Goal: Task Accomplishment & Management: Manage account settings

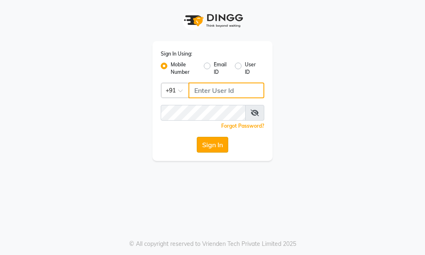
type input "9257054180"
click at [212, 146] on button "Sign In" at bounding box center [212, 145] width 31 height 16
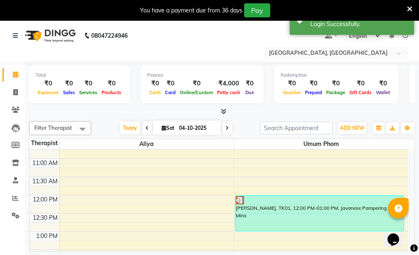
scroll to position [124, 0]
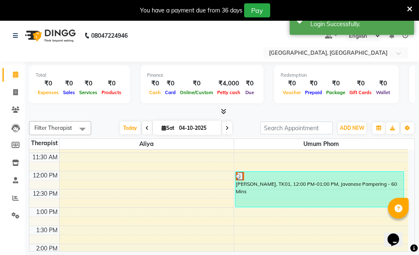
click at [244, 174] on div at bounding box center [319, 176] width 167 height 8
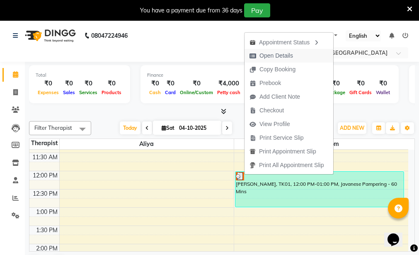
click at [266, 54] on span "Open Details" at bounding box center [276, 55] width 34 height 9
select select "3"
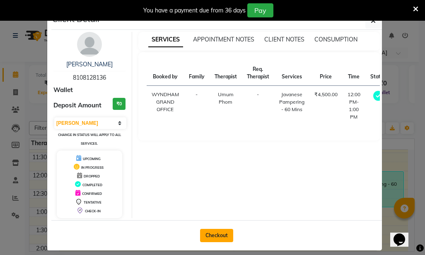
click at [208, 236] on button "Checkout" at bounding box center [216, 235] width 33 height 13
select select "service"
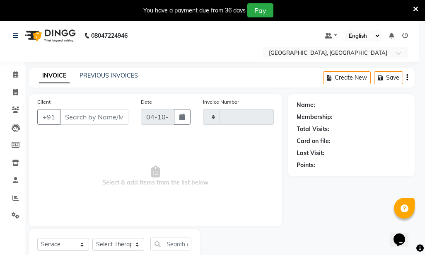
type input "0008"
select select "8928"
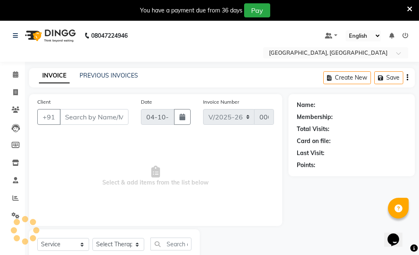
type input "8108128136"
select select "92997"
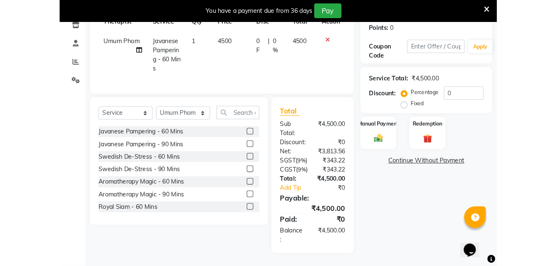
scroll to position [87, 0]
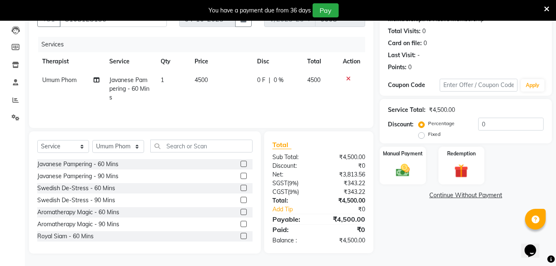
click at [424, 7] on icon at bounding box center [546, 8] width 5 height 7
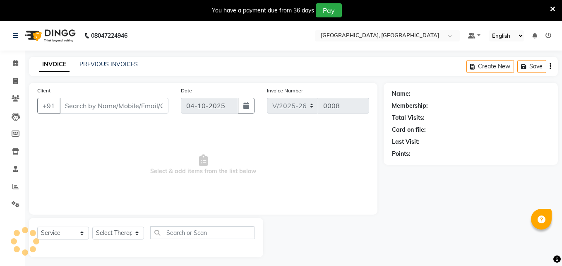
select select "8928"
select select "service"
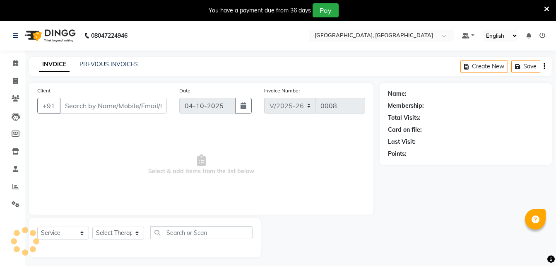
type input "8108128136"
select select "92997"
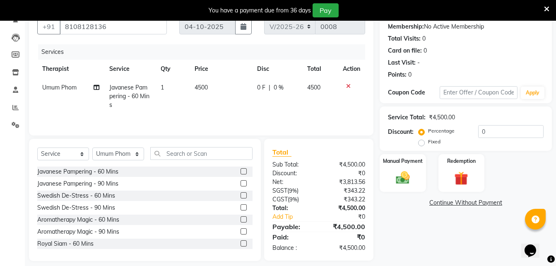
scroll to position [83, 0]
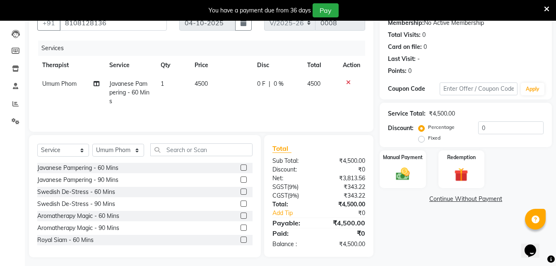
click at [548, 7] on icon at bounding box center [546, 8] width 5 height 7
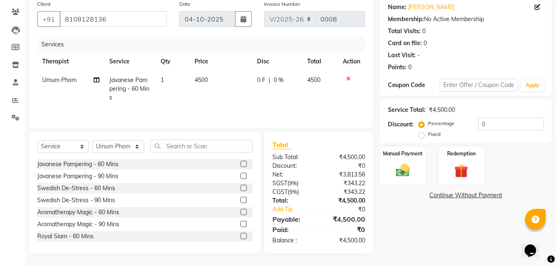
scroll to position [66, 0]
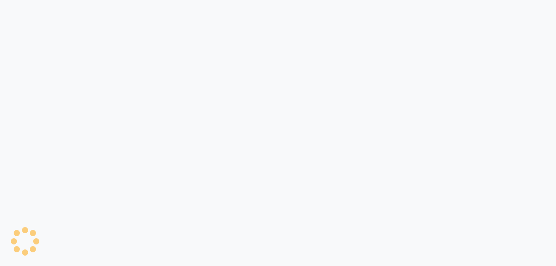
select select "service"
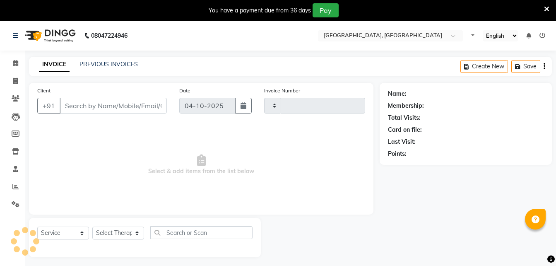
type input "0008"
select select "8928"
type input "8108128136"
select select "92997"
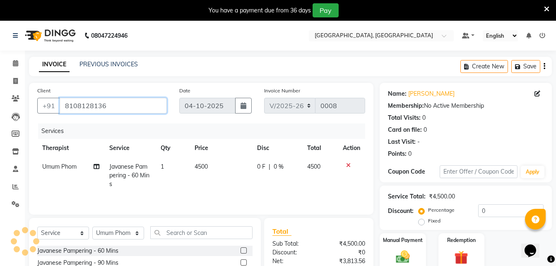
click at [132, 102] on input "8108128136" at bounding box center [113, 106] width 107 height 16
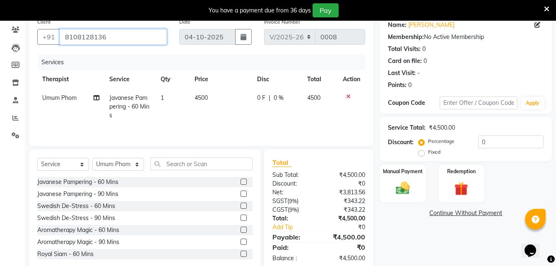
scroll to position [87, 0]
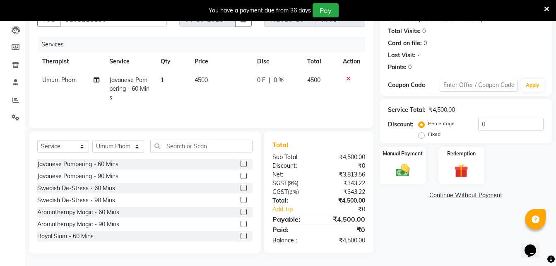
click at [347, 76] on icon at bounding box center [348, 79] width 5 height 6
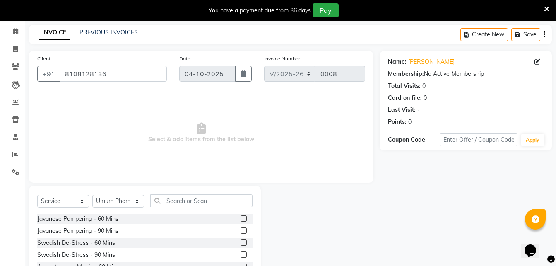
scroll to position [0, 0]
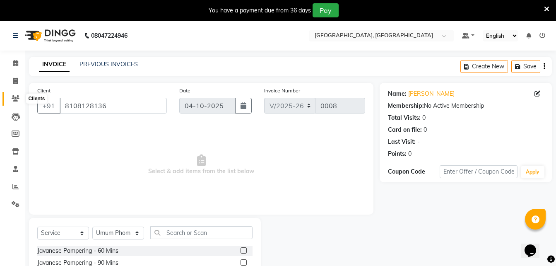
click at [13, 100] on icon at bounding box center [16, 98] width 8 height 6
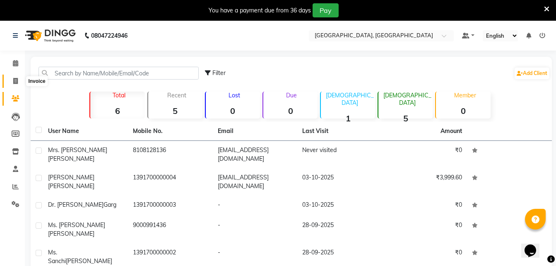
click at [14, 82] on icon at bounding box center [15, 81] width 5 height 6
select select "service"
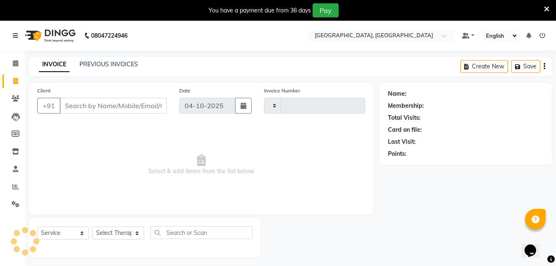
scroll to position [21, 0]
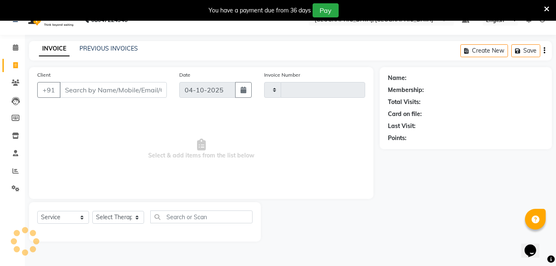
type input "0008"
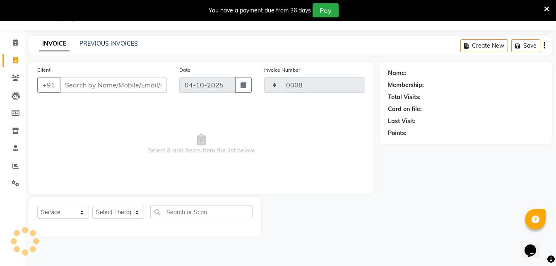
select select "8928"
click at [98, 82] on input "Client" at bounding box center [113, 85] width 107 height 16
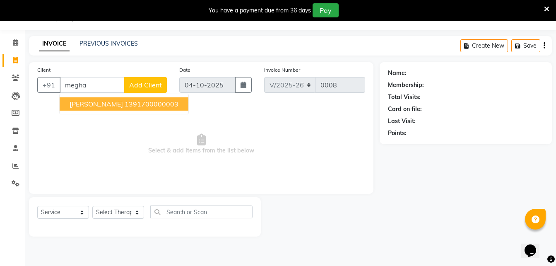
click at [105, 103] on span "Dr. Megha Garg" at bounding box center [96, 104] width 53 height 8
type input "1391700000003"
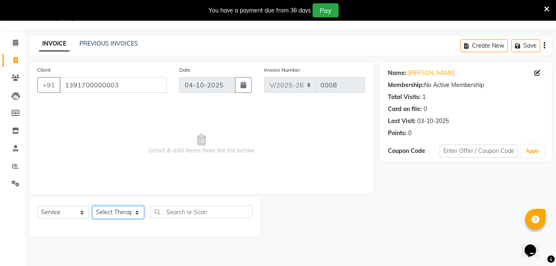
click at [125, 217] on select "Select Therapist Aliya JORDANA Umum Phom" at bounding box center [118, 212] width 52 height 13
select select "92995"
click at [92, 206] on select "Select Therapist Aliya JORDANA Umum Phom" at bounding box center [118, 212] width 52 height 13
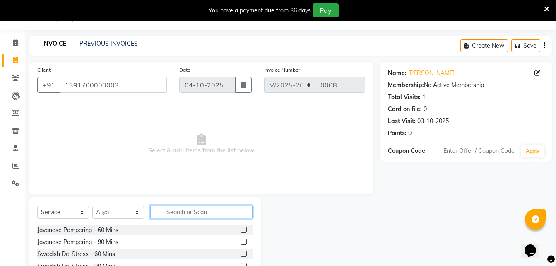
click at [183, 208] on input "text" at bounding box center [201, 211] width 102 height 13
click at [241, 230] on label at bounding box center [244, 230] width 6 height 6
click at [241, 230] on input "checkbox" at bounding box center [243, 229] width 5 height 5
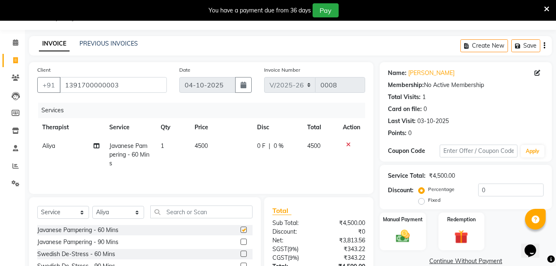
checkbox input "false"
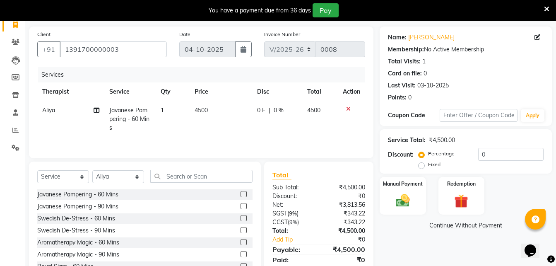
scroll to position [87, 0]
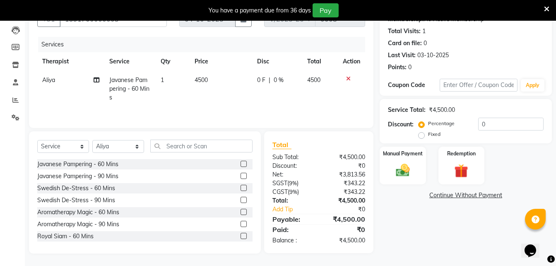
click at [545, 5] on icon at bounding box center [546, 8] width 5 height 7
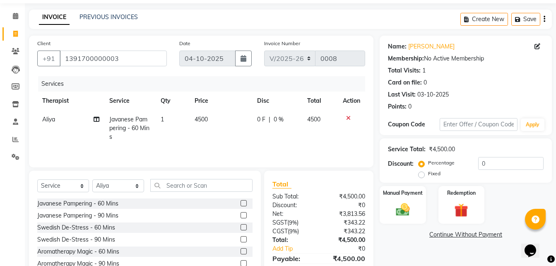
scroll to position [0, 0]
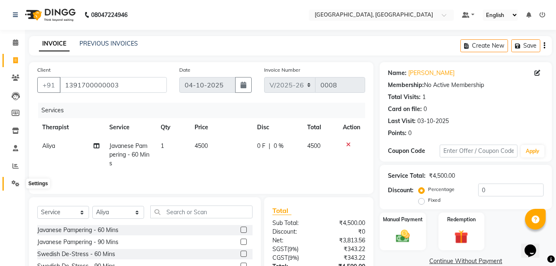
click at [15, 183] on icon at bounding box center [16, 183] width 8 height 6
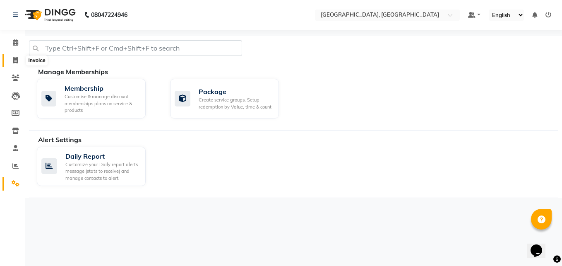
click at [15, 63] on icon at bounding box center [15, 60] width 5 height 6
select select "8928"
select select "service"
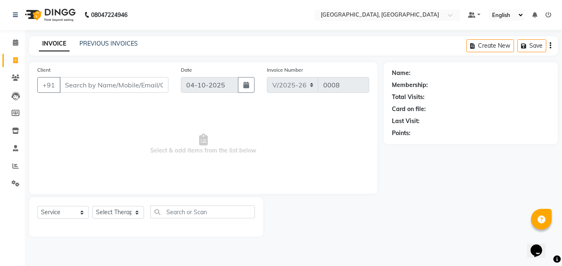
click at [113, 82] on input "Client" at bounding box center [114, 85] width 109 height 16
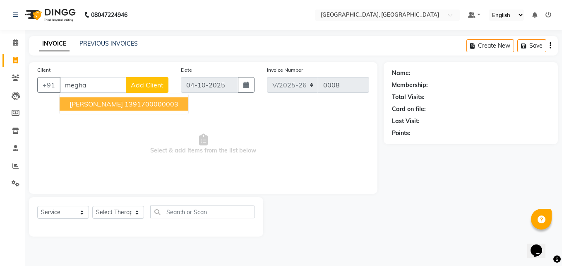
click at [102, 102] on span "Dr. Megha Garg" at bounding box center [96, 104] width 53 height 8
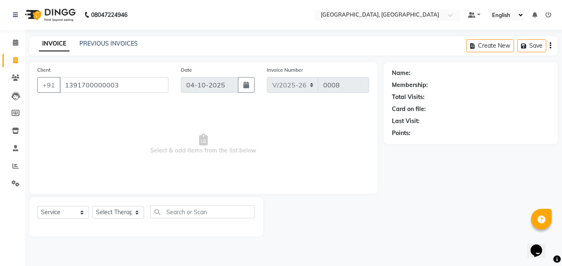
type input "1391700000003"
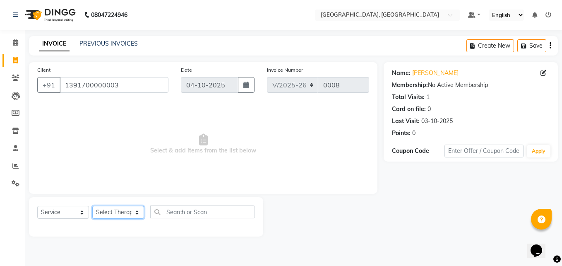
click at [120, 212] on select "Select Therapist Aliya JORDANA Umum Phom" at bounding box center [118, 212] width 52 height 13
select select "92995"
click at [92, 206] on select "Select Therapist Aliya JORDANA Umum Phom" at bounding box center [118, 212] width 52 height 13
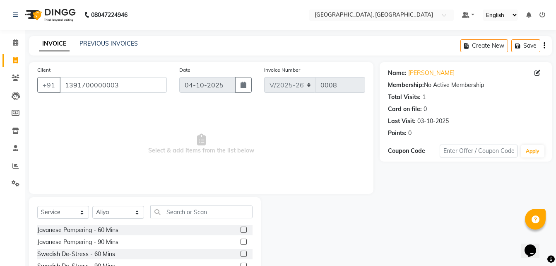
click at [241, 228] on label at bounding box center [244, 230] width 6 height 6
click at [241, 228] on input "checkbox" at bounding box center [243, 229] width 5 height 5
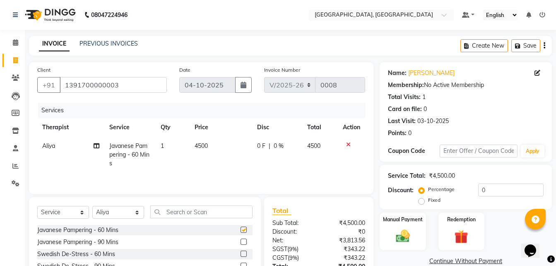
checkbox input "false"
click at [543, 43] on div "Create New Save" at bounding box center [506, 45] width 92 height 19
click at [545, 46] on icon "button" at bounding box center [545, 46] width 2 height 0
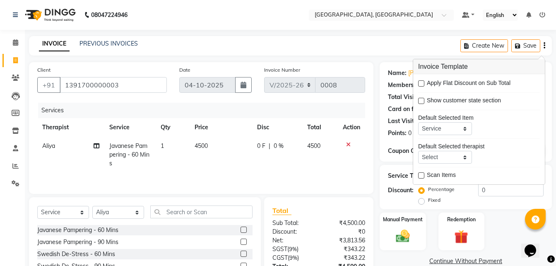
scroll to position [66, 0]
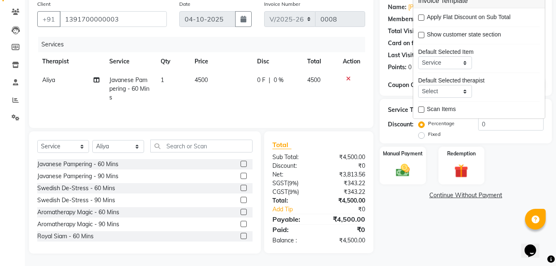
click at [374, 92] on div "Client +91 1391700000003 Date 04-10-2025 Invoice Number V/2025 V/2025-26 0008 S…" at bounding box center [201, 124] width 357 height 257
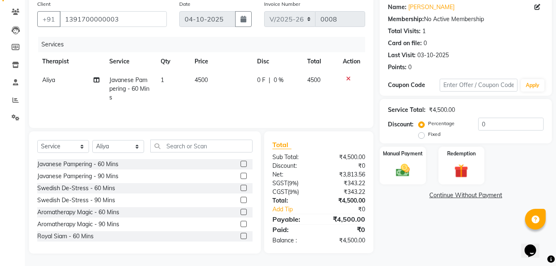
click at [388, 225] on div "Name: Dr. Megha Garg Membership: No Active Membership Total Visits: 1 Card on f…" at bounding box center [469, 124] width 178 height 257
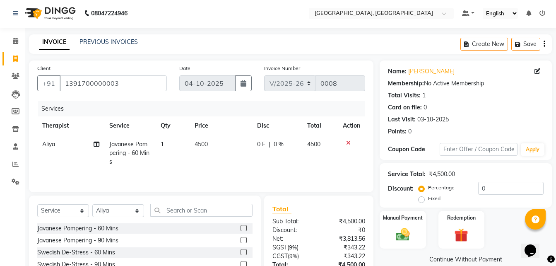
scroll to position [0, 0]
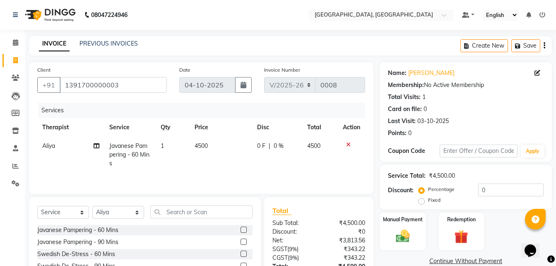
click at [545, 46] on icon "button" at bounding box center [545, 46] width 2 height 0
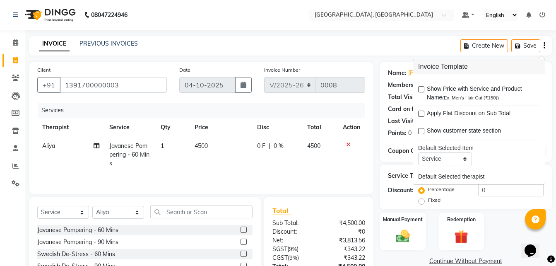
click at [387, 52] on div "INVOICE PREVIOUS INVOICES Create New Save" at bounding box center [290, 45] width 523 height 19
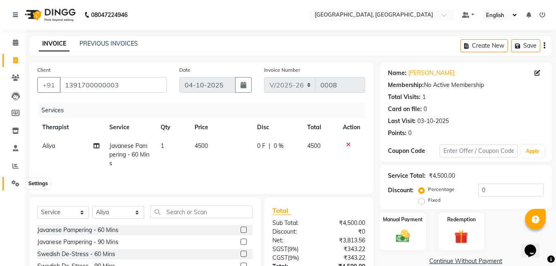
click at [12, 181] on icon at bounding box center [16, 183] width 8 height 6
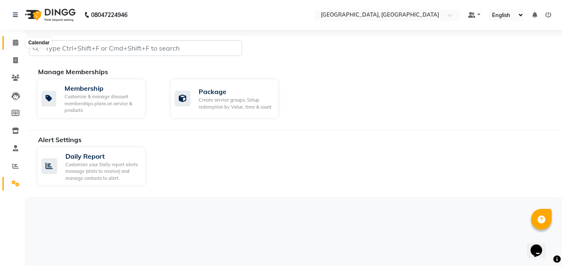
click at [13, 43] on icon at bounding box center [15, 42] width 5 height 6
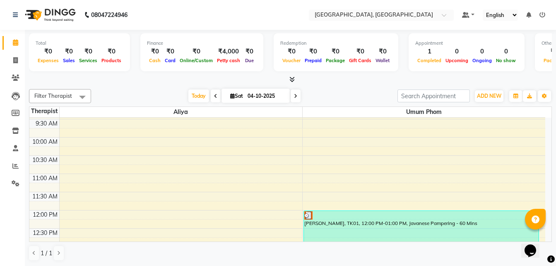
scroll to position [56, 0]
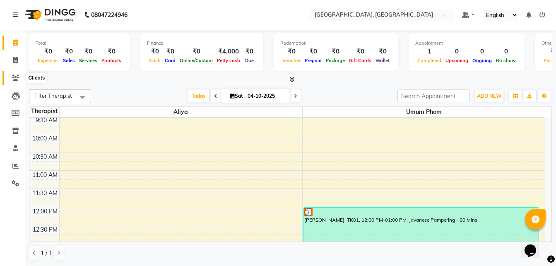
click at [18, 75] on icon at bounding box center [16, 78] width 8 height 6
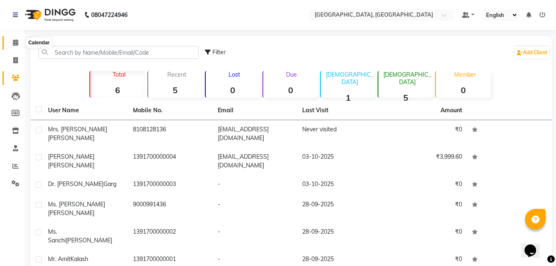
drag, startPoint x: 14, startPoint y: 44, endPoint x: 22, endPoint y: 49, distance: 9.2
click at [14, 44] on icon at bounding box center [15, 42] width 5 height 6
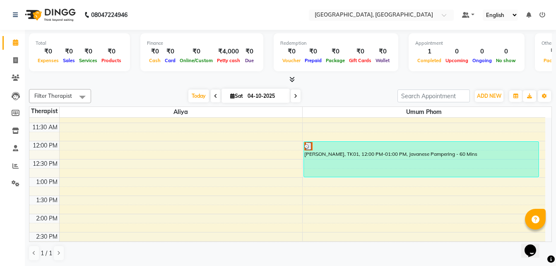
scroll to position [124, 0]
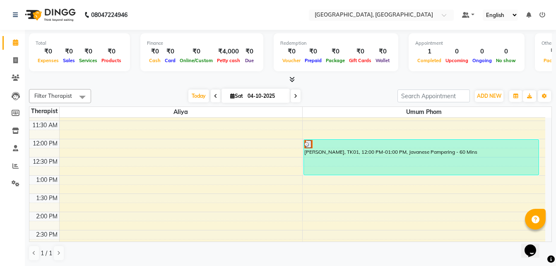
click at [314, 144] on div at bounding box center [421, 144] width 234 height 8
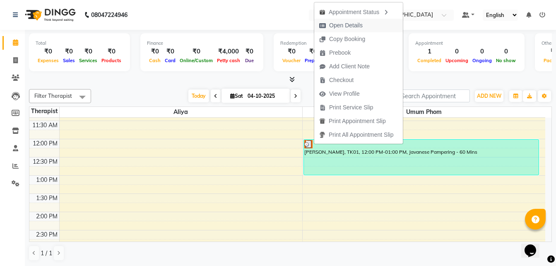
click at [332, 31] on span "Open Details" at bounding box center [340, 26] width 53 height 14
select select "3"
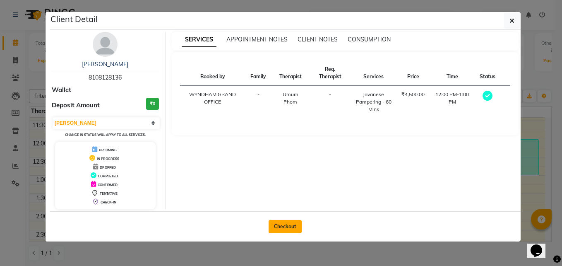
click at [284, 229] on button "Checkout" at bounding box center [285, 226] width 33 height 13
select select "service"
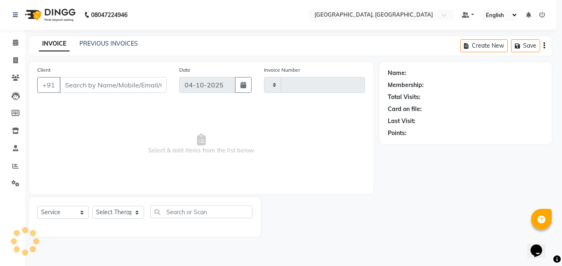
type input "0008"
select select "8928"
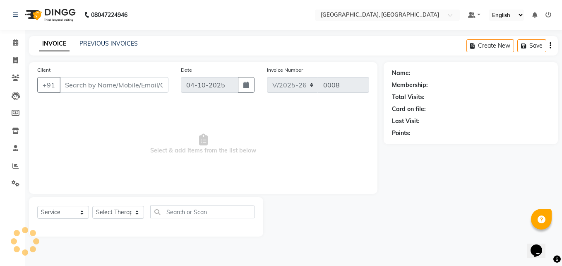
type input "8108128136"
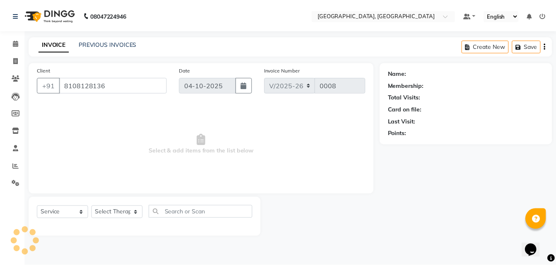
select select "92997"
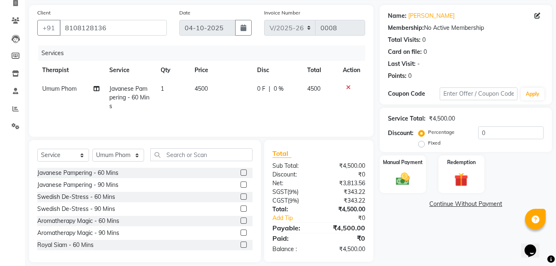
scroll to position [66, 0]
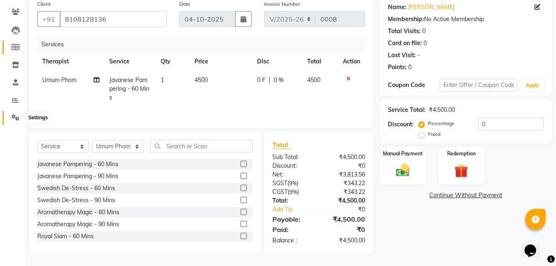
click at [14, 117] on icon at bounding box center [16, 117] width 8 height 6
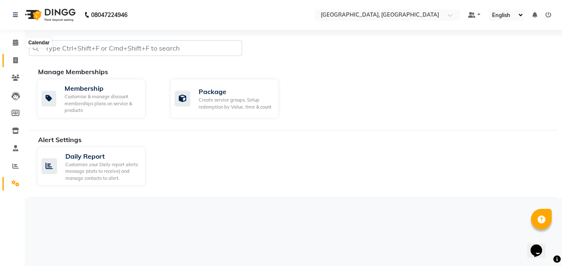
click at [17, 56] on span at bounding box center [15, 61] width 14 height 10
select select "service"
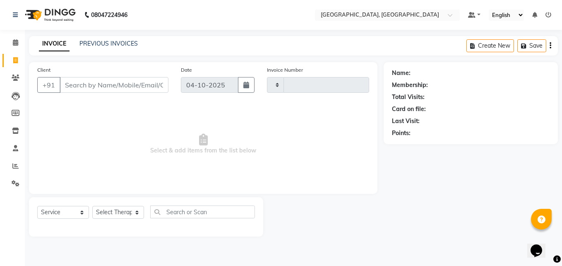
type input "0008"
select select "8928"
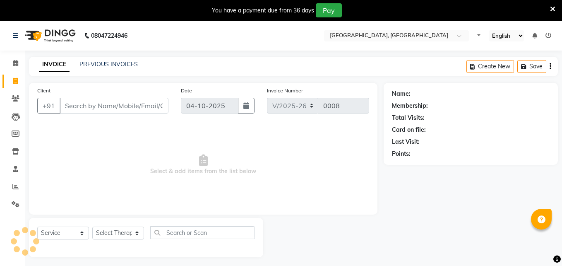
select select "8928"
select select "service"
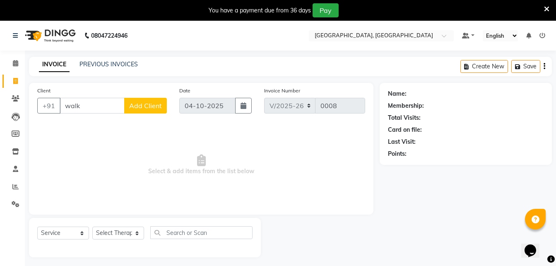
type input "walk"
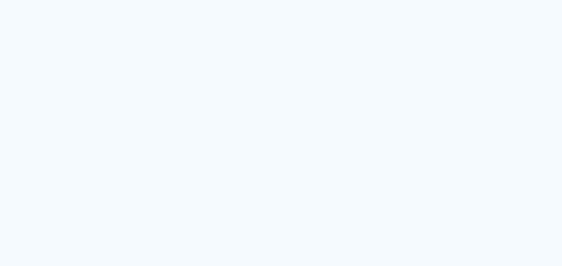
select select "service"
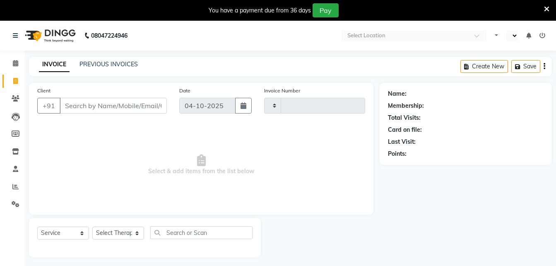
type input "0008"
select select "en"
select select "8928"
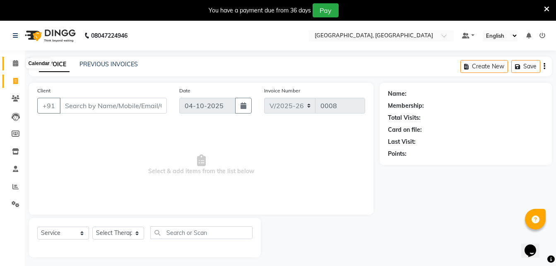
click at [15, 62] on icon at bounding box center [15, 63] width 5 height 6
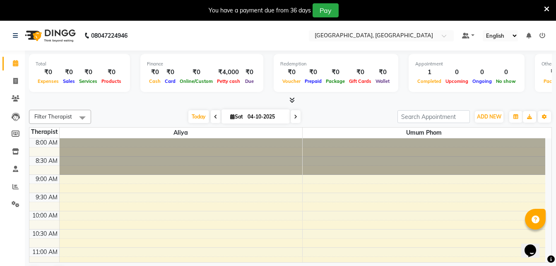
click at [547, 10] on icon at bounding box center [546, 8] width 5 height 7
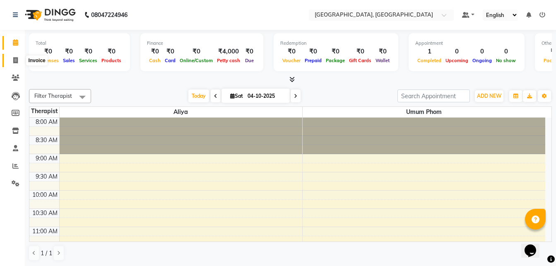
click at [12, 61] on span at bounding box center [15, 61] width 14 height 10
select select "service"
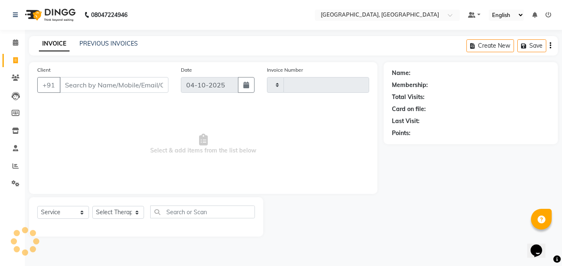
type input "0008"
select select "8928"
click at [118, 82] on input "Client" at bounding box center [114, 85] width 109 height 16
type input "8"
type input "a"
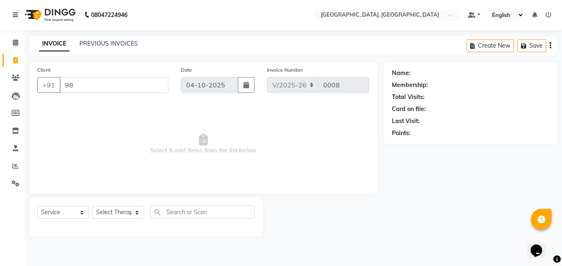
type input "9"
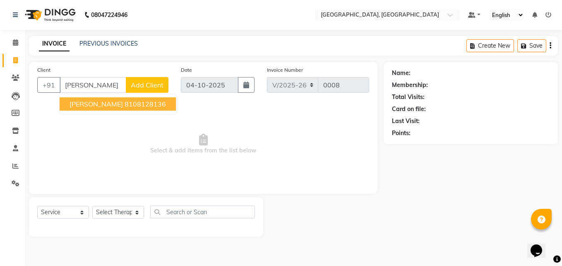
click at [105, 104] on span "Mrs. Jinal Mota" at bounding box center [96, 104] width 53 height 8
type input "8108128136"
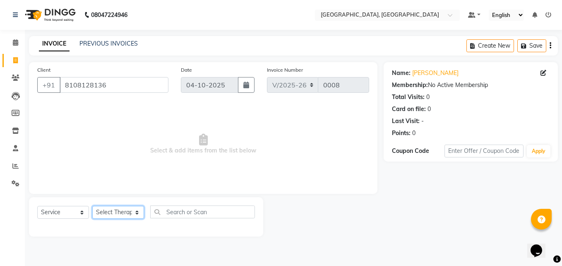
click at [123, 214] on select "Select Therapist Aliya JORDANA Umum Phom" at bounding box center [118, 212] width 52 height 13
select select "92995"
click at [92, 206] on select "Select Therapist Aliya JORDANA Umum Phom" at bounding box center [118, 212] width 52 height 13
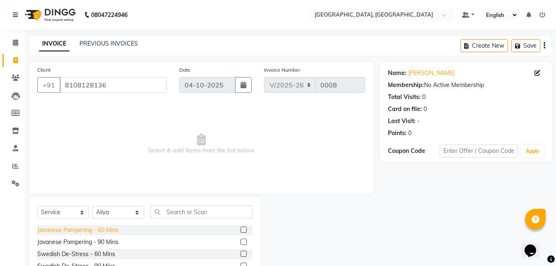
click at [91, 227] on div "Javanese Pampering - 60 Mins" at bounding box center [77, 230] width 81 height 9
checkbox input "false"
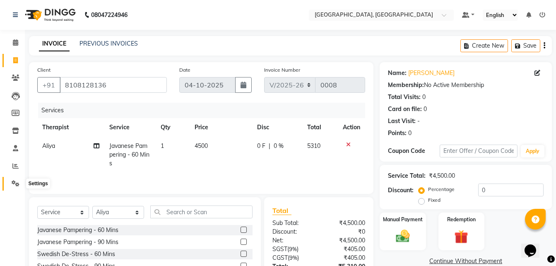
click at [12, 187] on span at bounding box center [15, 184] width 14 height 10
click at [17, 179] on span at bounding box center [15, 184] width 14 height 10
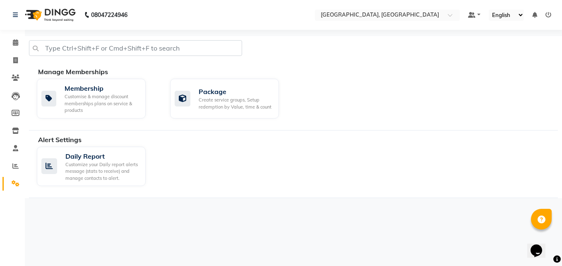
click at [267, 149] on div "Daily Report Customize your Daily report alerts message (stats to receive) and …" at bounding box center [298, 168] width 534 height 43
click at [318, 91] on div "Membership Customise & manage discount memberships plans on service & products …" at bounding box center [298, 100] width 534 height 43
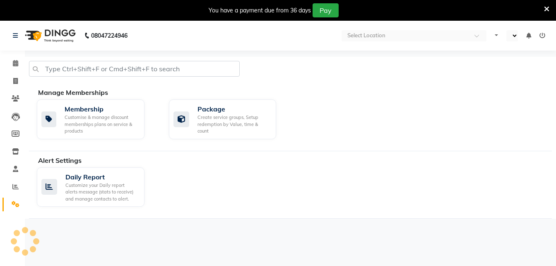
select select "en"
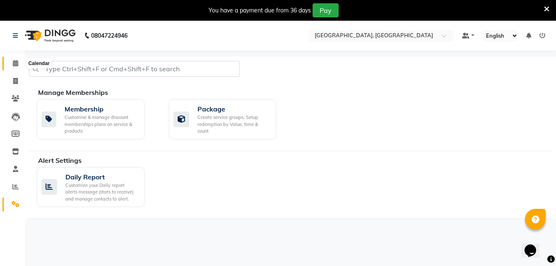
click at [11, 60] on span at bounding box center [15, 64] width 14 height 10
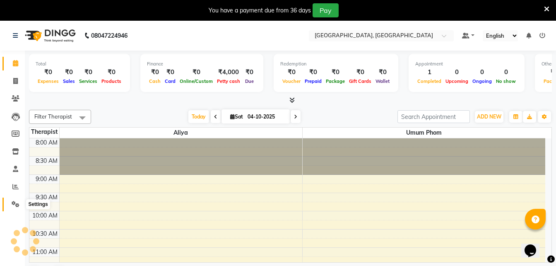
click at [13, 203] on icon at bounding box center [16, 204] width 8 height 6
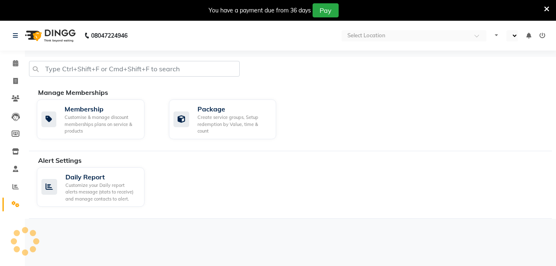
select select "en"
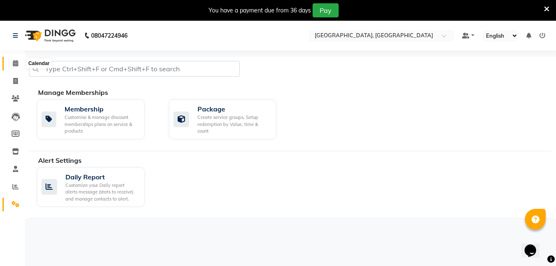
click at [14, 59] on span at bounding box center [15, 64] width 14 height 10
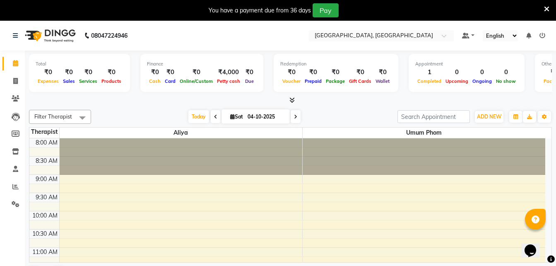
click at [545, 6] on icon at bounding box center [546, 8] width 5 height 7
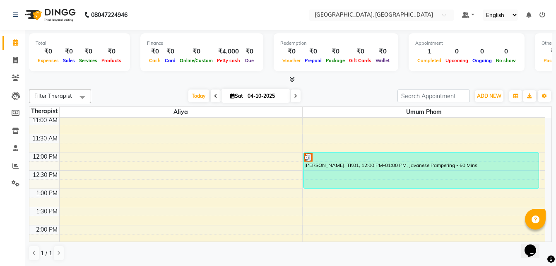
scroll to position [124, 0]
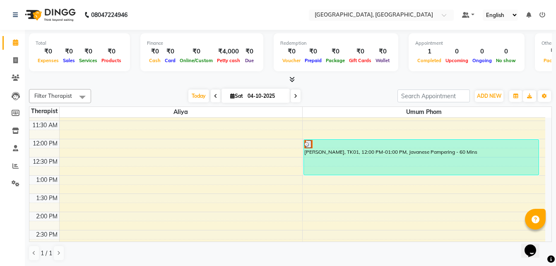
click at [317, 148] on div "[PERSON_NAME], TK01, 12:00 PM-01:00 PM, Javanese Pampering - 60 Mins" at bounding box center [421, 157] width 235 height 35
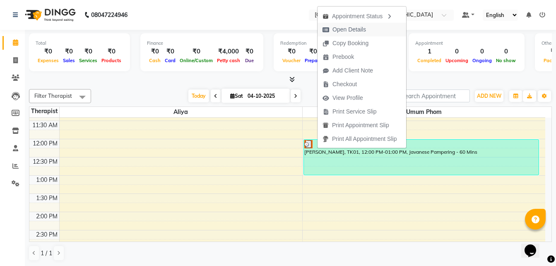
click at [333, 25] on span "Open Details" at bounding box center [350, 29] width 34 height 9
select select "3"
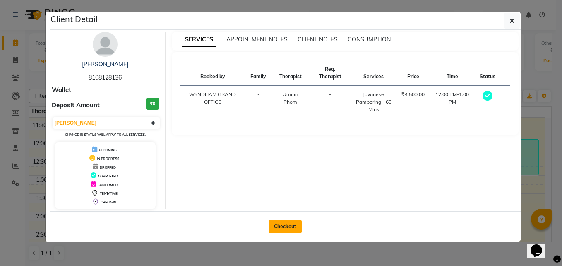
click at [281, 228] on button "Checkout" at bounding box center [285, 226] width 33 height 13
select select "service"
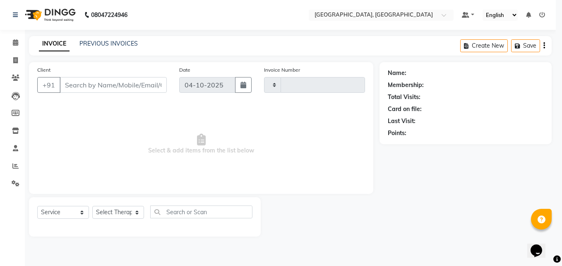
type input "0008"
select select "8928"
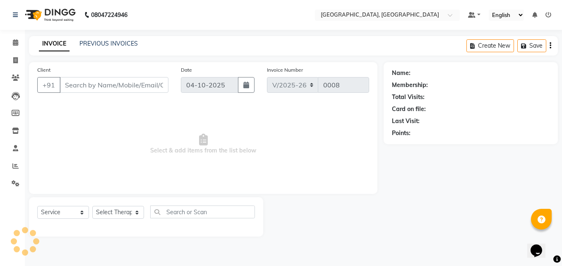
type input "8108128136"
select select "92997"
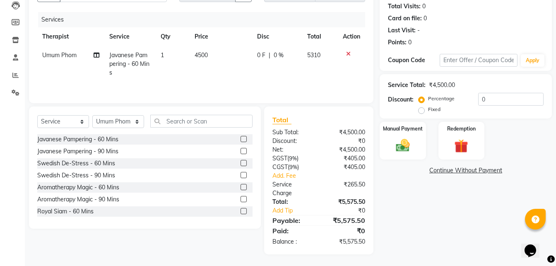
scroll to position [92, 0]
click at [281, 53] on span "0 %" at bounding box center [279, 54] width 10 height 9
select select "92997"
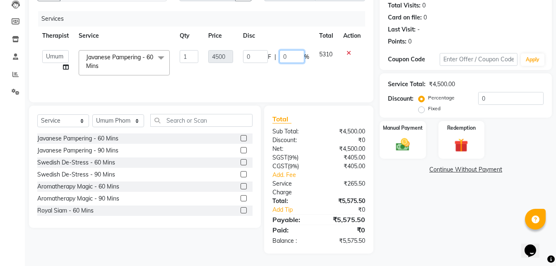
drag, startPoint x: 287, startPoint y: 57, endPoint x: 275, endPoint y: 59, distance: 12.6
click at [275, 59] on div "0 F | 0 %" at bounding box center [276, 56] width 66 height 13
type input "15"
click at [310, 74] on tr "Aliya JORDANA Umum Phom Javanese Pampering - 60 Mins x Javanese Pampering - 60 …" at bounding box center [201, 62] width 328 height 35
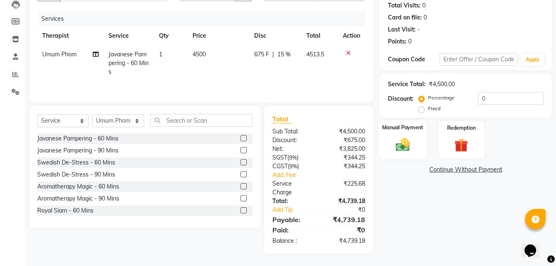
click at [399, 135] on div "Manual Payment" at bounding box center [403, 139] width 48 height 39
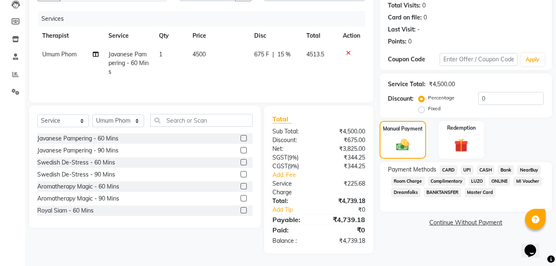
click at [487, 169] on span "CASH" at bounding box center [486, 170] width 18 height 10
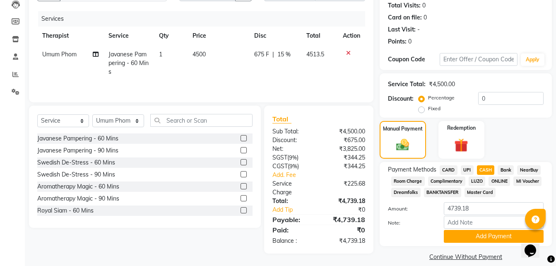
click at [449, 169] on span "CARD" at bounding box center [449, 170] width 18 height 10
click at [475, 209] on input "4739.18" at bounding box center [494, 208] width 100 height 13
drag, startPoint x: 461, startPoint y: 207, endPoint x: 478, endPoint y: 207, distance: 17.0
click at [478, 207] on input "4739.18" at bounding box center [494, 208] width 100 height 13
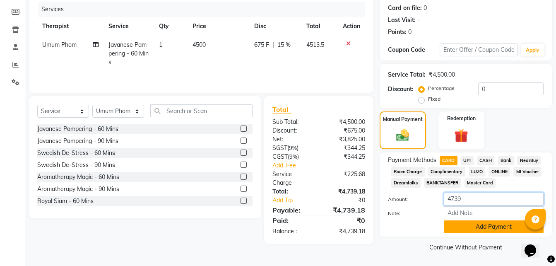
type input "4739"
click at [465, 227] on button "Add Payment" at bounding box center [494, 226] width 100 height 13
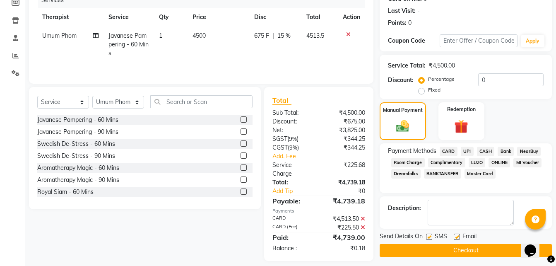
scroll to position [118, 0]
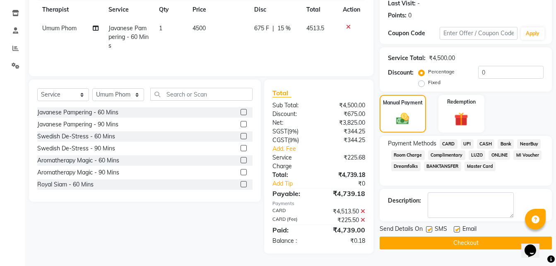
click at [359, 239] on div "₹0.18" at bounding box center [345, 240] width 53 height 9
click at [282, 205] on div "Payments" at bounding box center [318, 203] width 93 height 7
click at [362, 193] on div "₹4,739.18" at bounding box center [345, 193] width 53 height 10
click at [286, 26] on span "15 %" at bounding box center [283, 28] width 13 height 9
select select "92997"
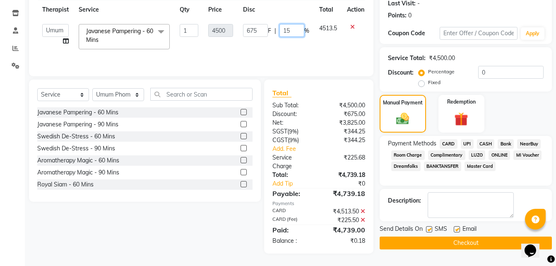
click at [292, 32] on input "15" at bounding box center [292, 30] width 25 height 13
type input "15.2"
click at [305, 52] on tr "Aliya JORDANA Umum Phom Javanese Pampering - 60 Mins x Javanese Pampering - 60 …" at bounding box center [203, 36] width 332 height 35
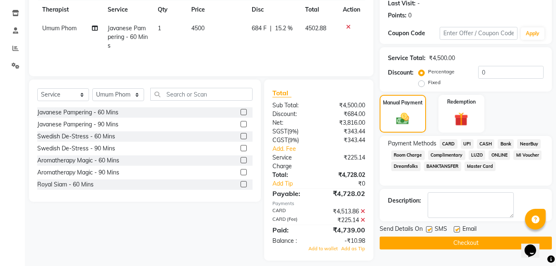
click at [284, 27] on span "15.2 %" at bounding box center [284, 28] width 18 height 9
select select "92997"
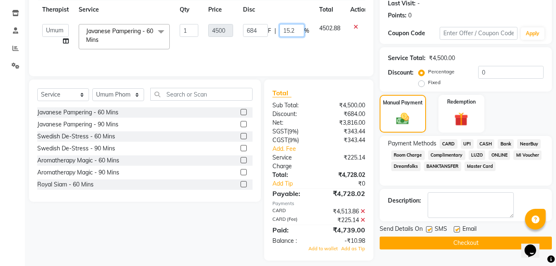
click at [297, 31] on input "15.2" at bounding box center [292, 30] width 25 height 13
type input "15.1"
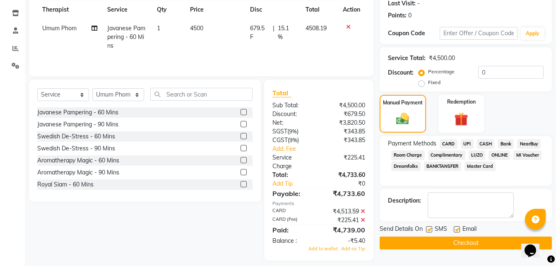
click at [299, 48] on td "679.5 F | 15.1 %" at bounding box center [272, 37] width 55 height 36
select select "92997"
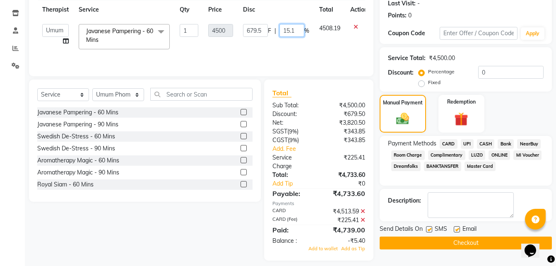
click at [296, 30] on input "15.1" at bounding box center [292, 30] width 25 height 13
type input "15"
click at [304, 44] on tr "Aliya JORDANA Umum Phom Javanese Pampering - 60 Mins x Javanese Pampering - 60 …" at bounding box center [204, 36] width 335 height 35
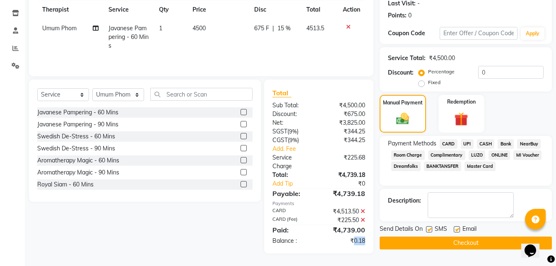
drag, startPoint x: 364, startPoint y: 240, endPoint x: 353, endPoint y: 241, distance: 11.2
click at [353, 241] on div "₹0.18" at bounding box center [345, 240] width 53 height 9
drag, startPoint x: 353, startPoint y: 241, endPoint x: 241, endPoint y: 234, distance: 112.4
click at [241, 234] on div "Select Service Product Membership Package Voucher Prepaid Gift Card Select Ther…" at bounding box center [142, 167] width 238 height 174
drag, startPoint x: 366, startPoint y: 240, endPoint x: 347, endPoint y: 245, distance: 19.4
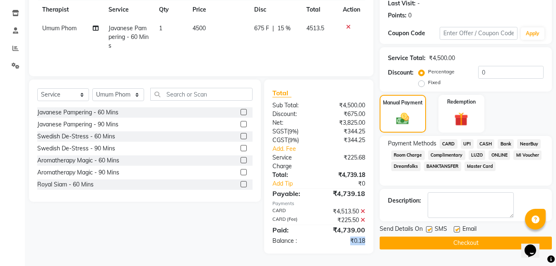
click at [347, 245] on div "Total Sub Total: ₹4,500.00 Discount: ₹675.00 Net: ₹3,825.00 SGST ( 9% ) ₹344.25…" at bounding box center [318, 167] width 109 height 174
drag, startPoint x: 347, startPoint y: 245, endPoint x: 355, endPoint y: 243, distance: 8.1
click at [355, 243] on div "₹0.18" at bounding box center [345, 240] width 53 height 9
click at [362, 241] on div "₹0.18" at bounding box center [345, 240] width 53 height 9
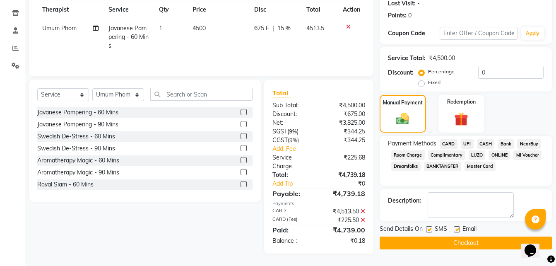
drag, startPoint x: 362, startPoint y: 241, endPoint x: 339, endPoint y: 242, distance: 23.6
click at [339, 242] on div "₹0.18" at bounding box center [345, 240] width 53 height 9
drag, startPoint x: 364, startPoint y: 242, endPoint x: 351, endPoint y: 246, distance: 13.4
click at [351, 246] on div "Total Sub Total: ₹4,500.00 Discount: ₹675.00 Net: ₹3,825.00 SGST ( 9% ) ₹344.25…" at bounding box center [318, 167] width 109 height 174
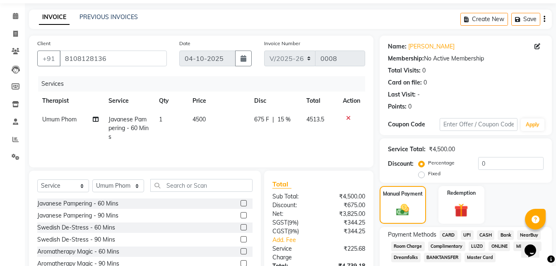
scroll to position [41, 0]
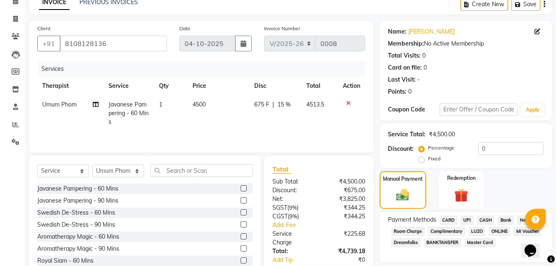
click at [546, 8] on div "Create New Save" at bounding box center [506, 4] width 92 height 19
click at [545, 4] on icon "button" at bounding box center [545, 4] width 2 height 0
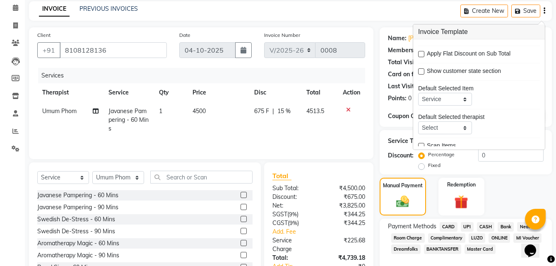
scroll to position [30, 0]
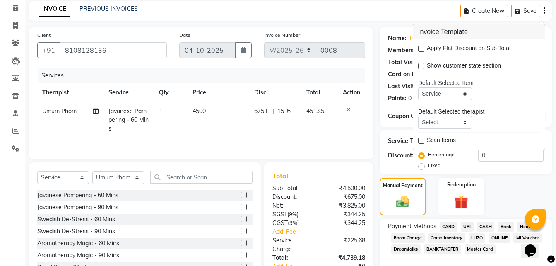
click at [372, 131] on div "Client [PHONE_NUMBER] Date [DATE] Invoice Number V/2025 V/[PHONE_NUMBER] Servic…" at bounding box center [201, 93] width 345 height 132
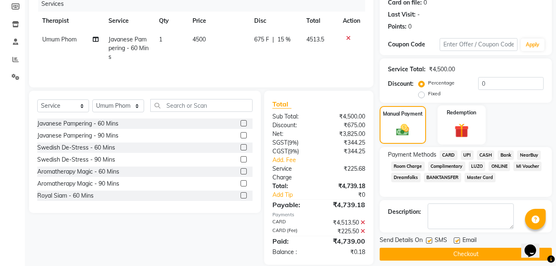
scroll to position [118, 0]
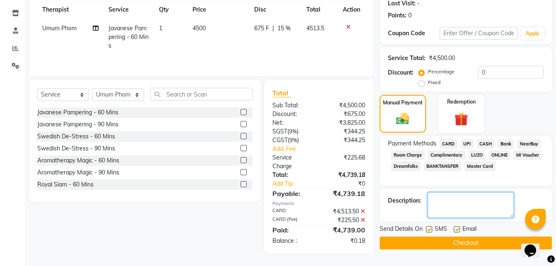
click at [443, 207] on textarea at bounding box center [471, 205] width 86 height 26
type textarea "Round off"
click at [454, 244] on button "Checkout" at bounding box center [466, 242] width 172 height 13
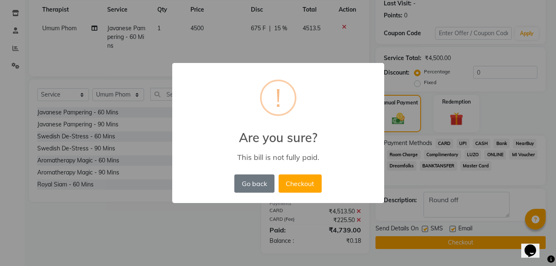
scroll to position [113, 0]
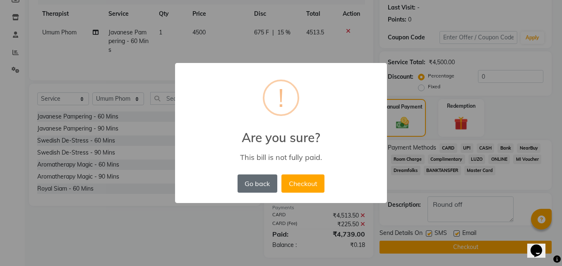
click at [262, 186] on button "Go back" at bounding box center [258, 183] width 40 height 18
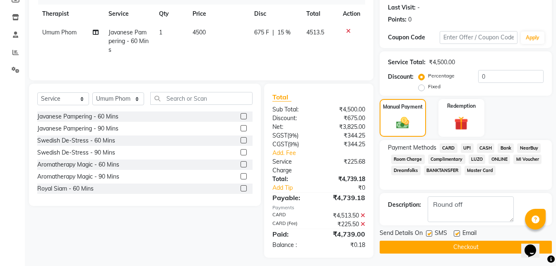
click at [363, 247] on div "₹0.18" at bounding box center [345, 245] width 53 height 9
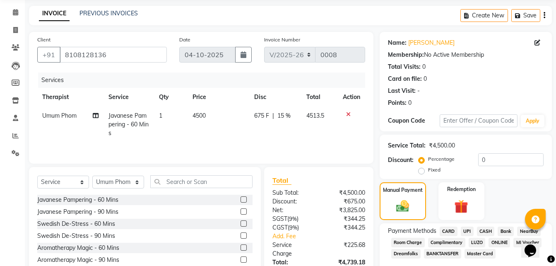
scroll to position [0, 0]
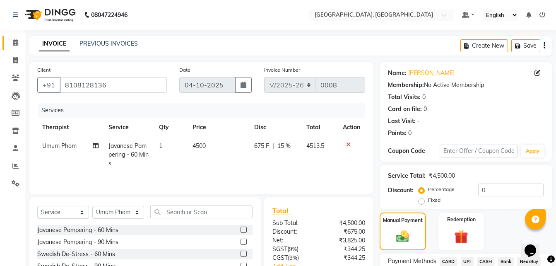
click at [19, 48] on link "Calendar" at bounding box center [12, 43] width 20 height 14
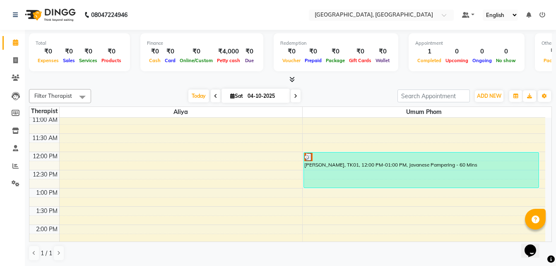
scroll to position [124, 0]
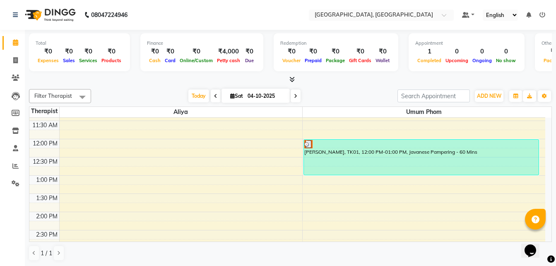
click at [314, 147] on div at bounding box center [421, 144] width 234 height 8
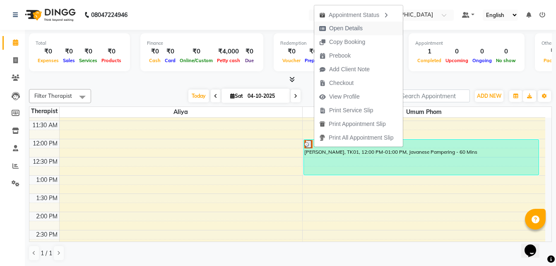
click at [329, 31] on span "Open Details" at bounding box center [346, 28] width 34 height 9
select select "3"
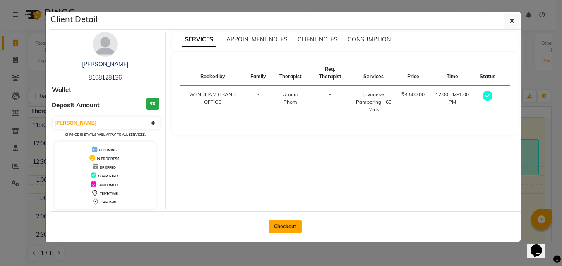
click at [272, 224] on button "Checkout" at bounding box center [285, 226] width 33 height 13
select select "service"
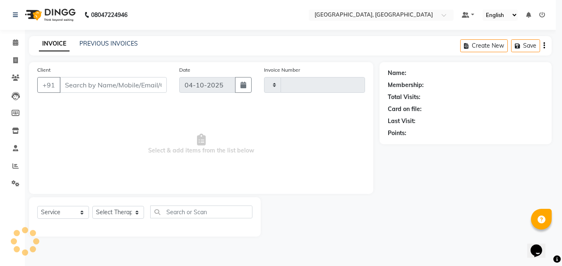
type input "0008"
select select "8928"
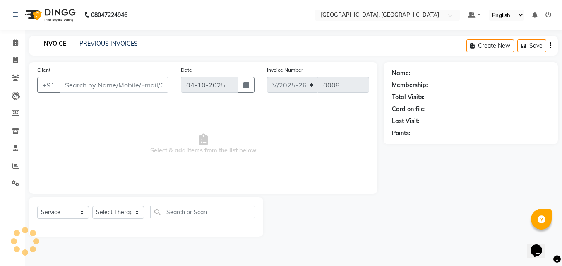
type input "8108128136"
select select "92997"
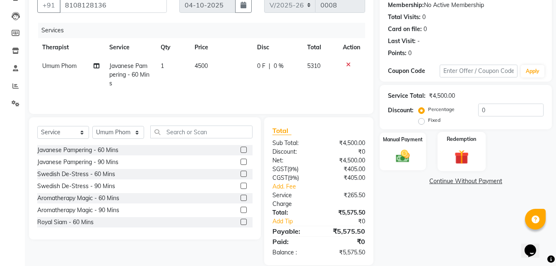
scroll to position [92, 0]
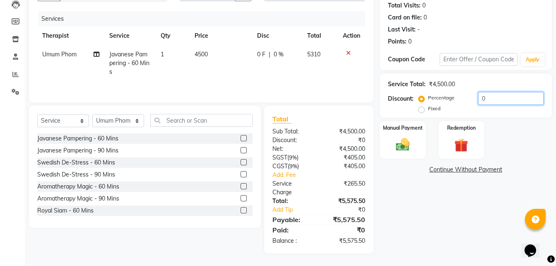
drag, startPoint x: 494, startPoint y: 98, endPoint x: 475, endPoint y: 104, distance: 20.0
click at [475, 104] on div "Percentage Fixed 0" at bounding box center [481, 103] width 123 height 22
type input "15"
click at [408, 148] on img at bounding box center [402, 144] width 23 height 17
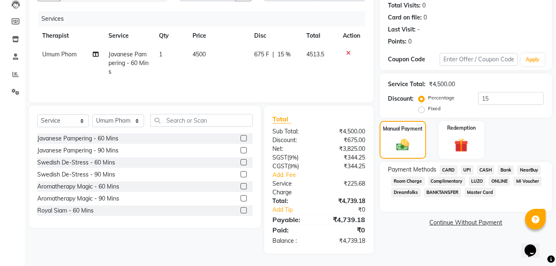
click at [453, 169] on span "CARD" at bounding box center [449, 170] width 18 height 10
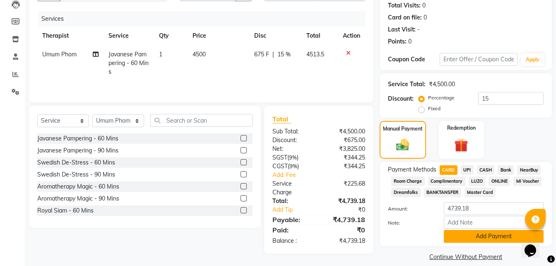
click at [478, 237] on button "Add Payment" at bounding box center [494, 236] width 100 height 13
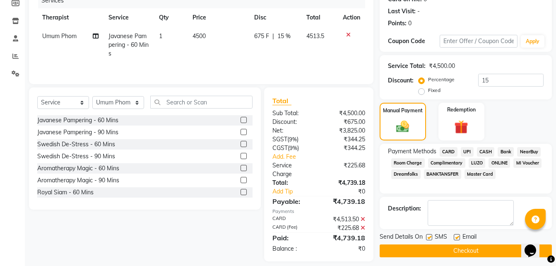
scroll to position [118, 0]
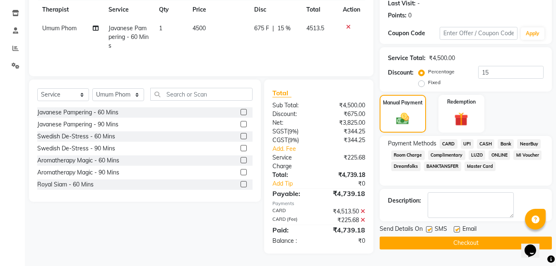
drag, startPoint x: 453, startPoint y: 245, endPoint x: 448, endPoint y: 241, distance: 7.4
click at [453, 245] on button "Checkout" at bounding box center [466, 242] width 172 height 13
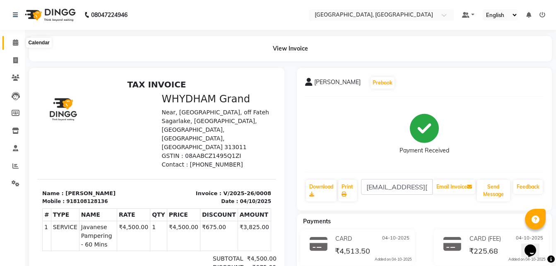
click at [19, 43] on span at bounding box center [15, 43] width 14 height 10
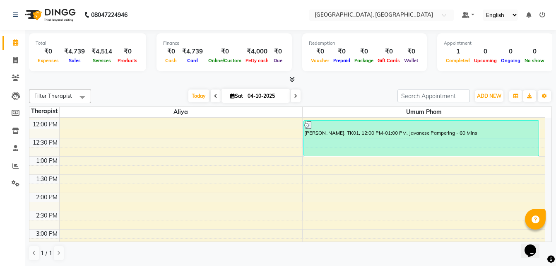
scroll to position [124, 0]
